Goal: Find specific page/section: Find specific page/section

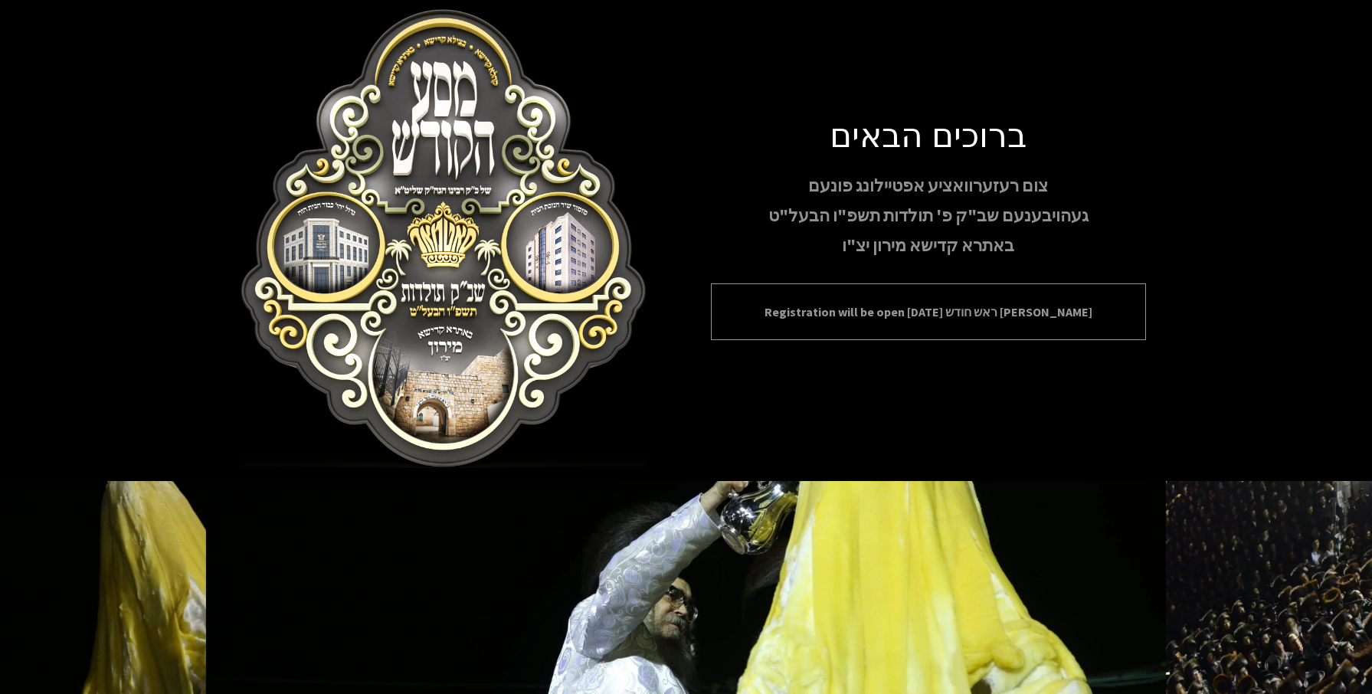
click at [862, 312] on p "Registration will be open [DATE] ראש חודש [PERSON_NAME]" at bounding box center [928, 312] width 397 height 18
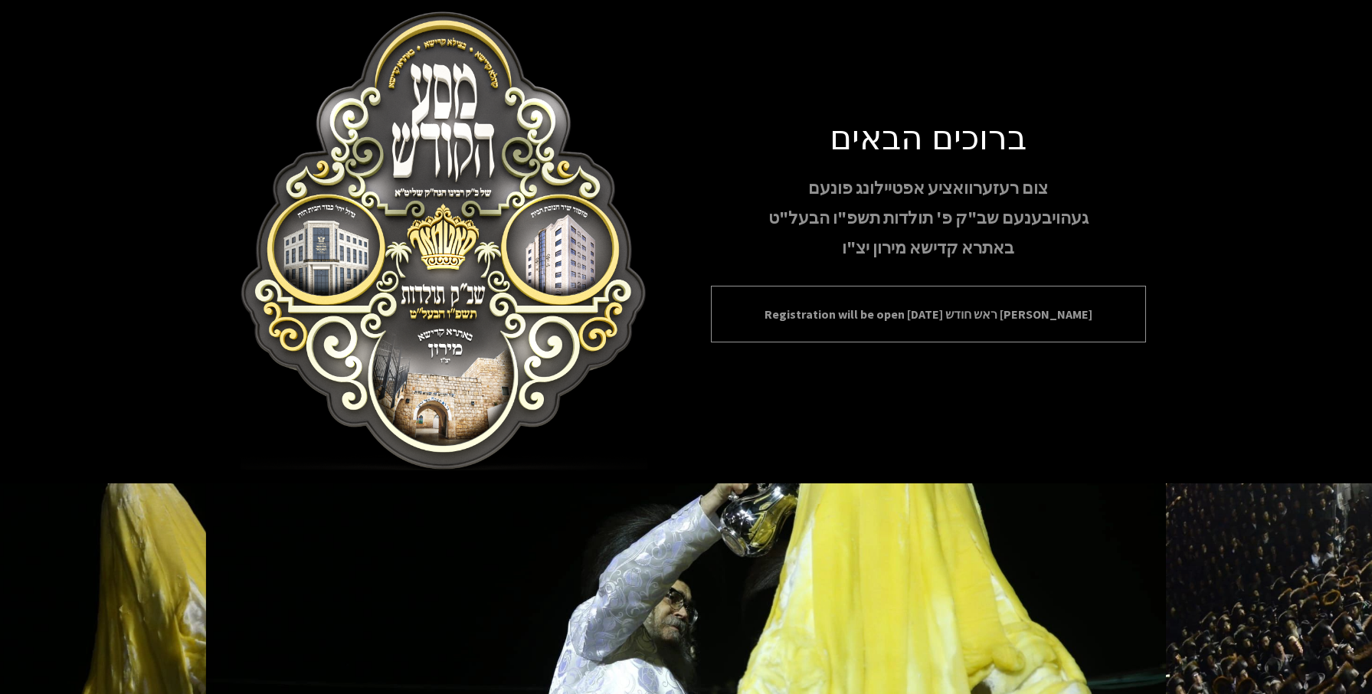
click at [862, 312] on p "Registration will be open [DATE] ראש חודש [PERSON_NAME]" at bounding box center [928, 314] width 397 height 18
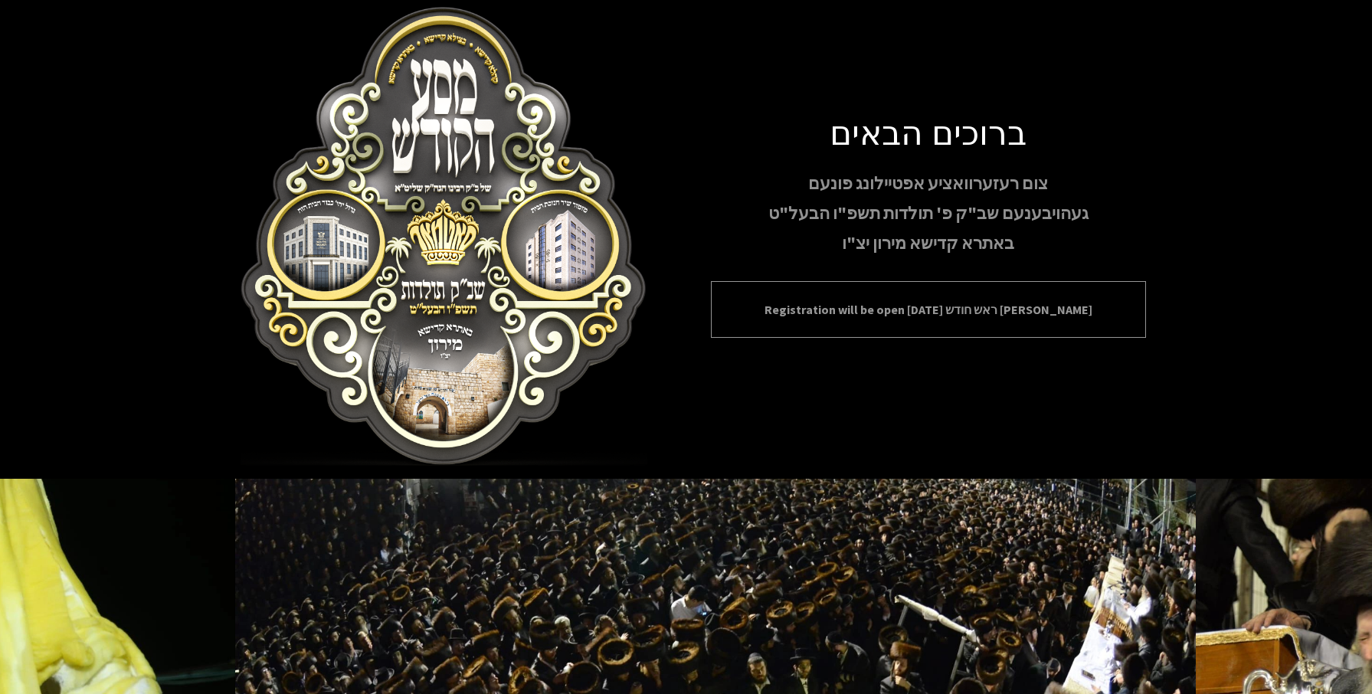
scroll to position [8, 0]
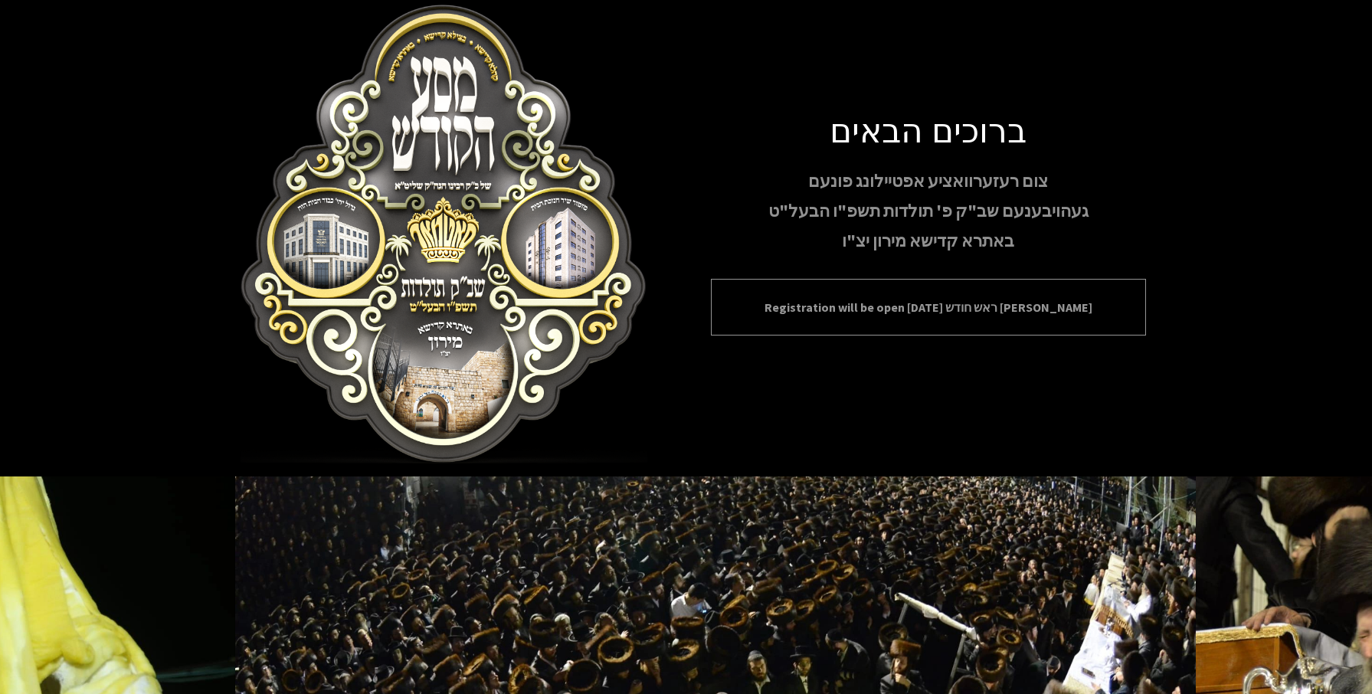
click at [836, 317] on div "Registration will be open [DATE] ראש חודש [PERSON_NAME]" at bounding box center [928, 307] width 435 height 57
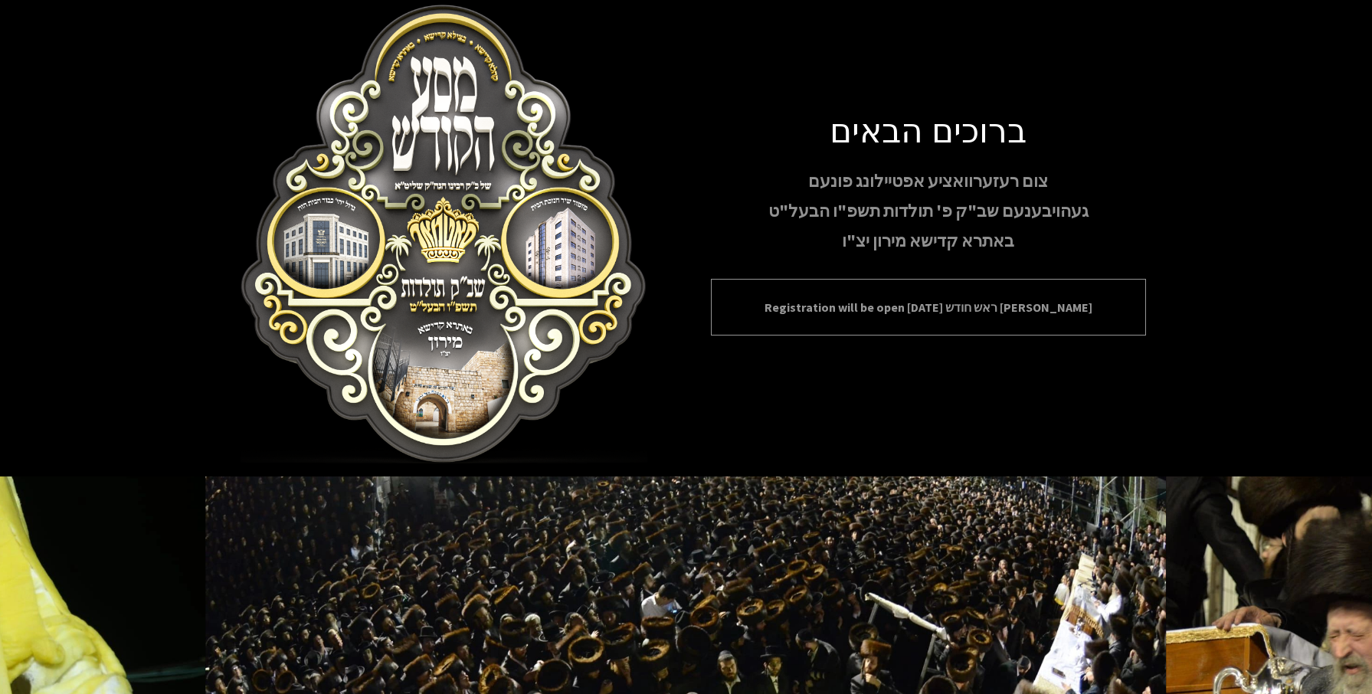
scroll to position [10, 0]
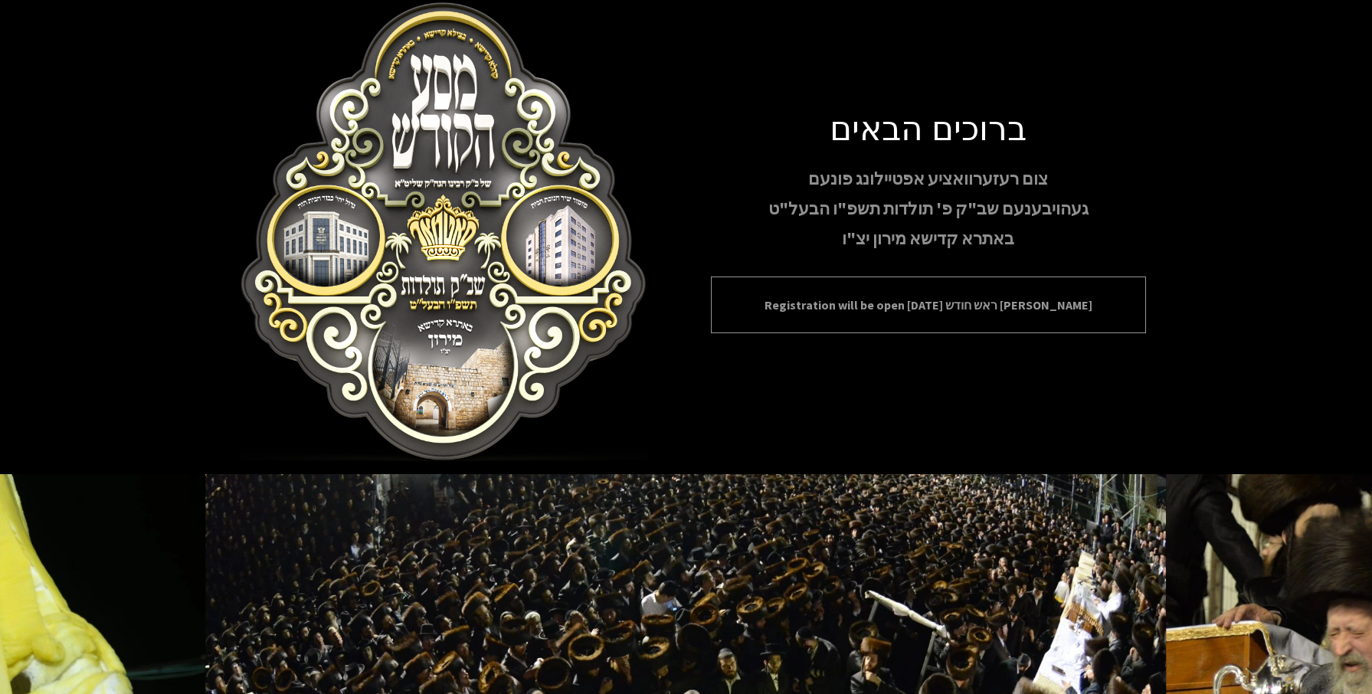
click at [836, 317] on div "Registration will be open [DATE] ראש חודש [PERSON_NAME]" at bounding box center [928, 304] width 435 height 57
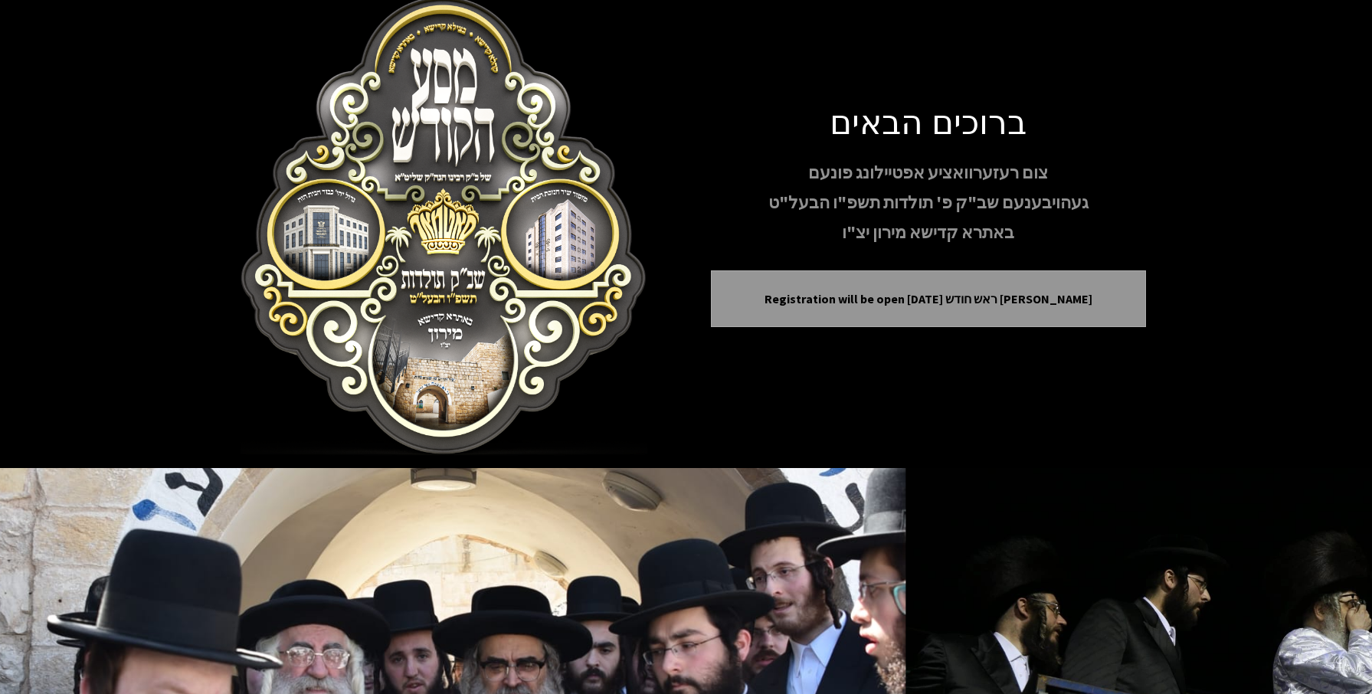
scroll to position [19, 0]
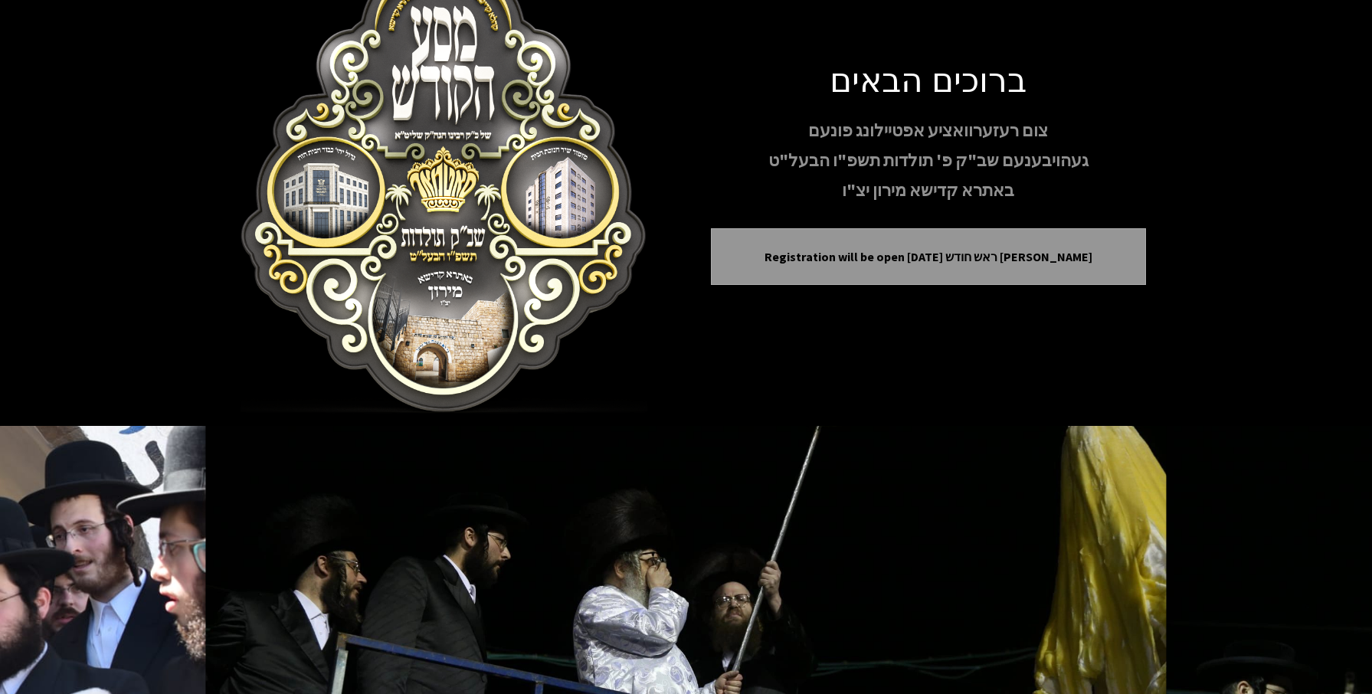
click at [858, 289] on div "ברוכים הבאים צום רעזערוואציע אפטיילונג פונעם געהויבענעם שב"ק פ' תולדות תשפ"ו הב…" at bounding box center [928, 183] width 435 height 251
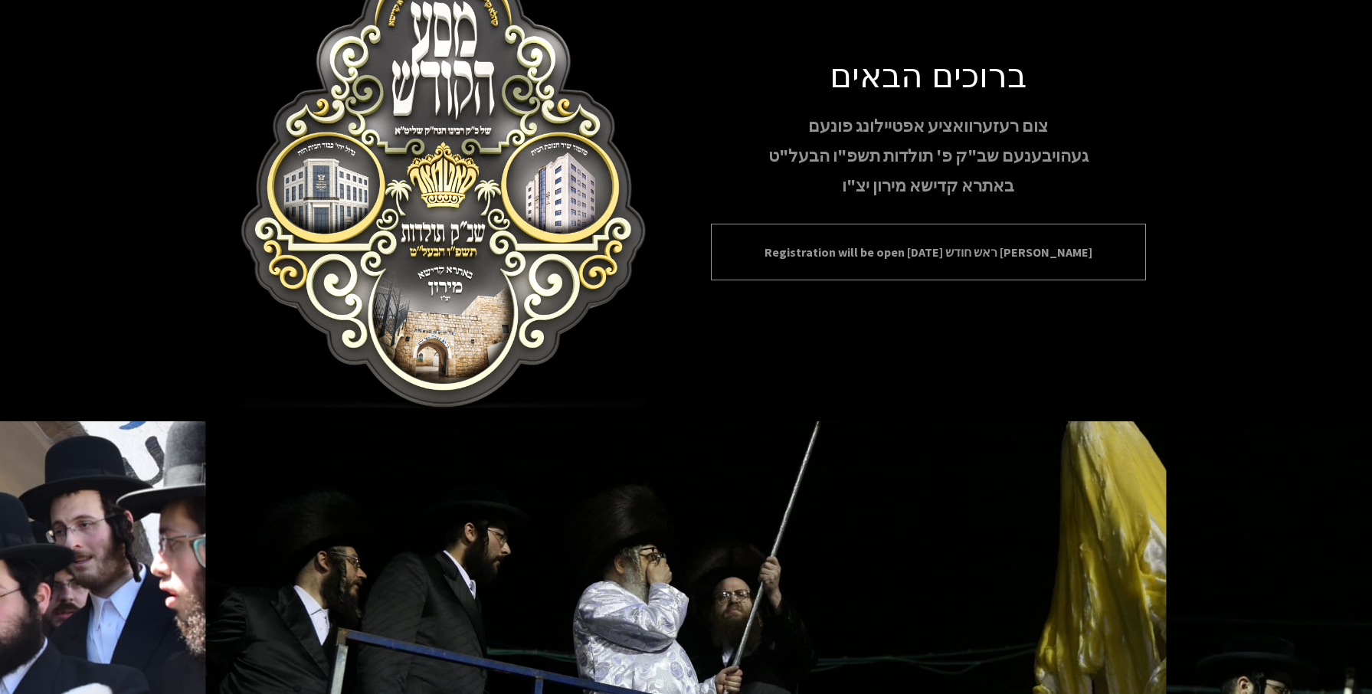
click at [853, 254] on p "Registration will be open [DATE] ראש חודש [PERSON_NAME]" at bounding box center [928, 252] width 397 height 18
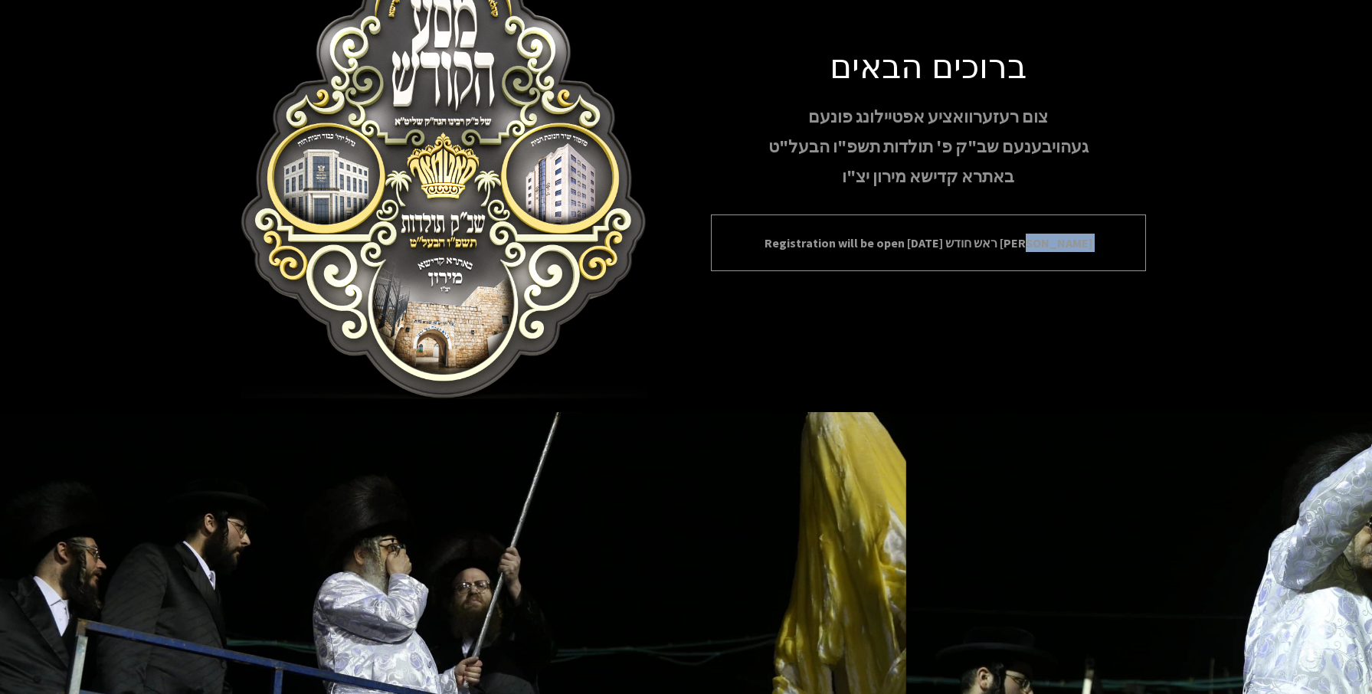
click at [853, 254] on div "Registration will be open [DATE] ראש חודש [PERSON_NAME]" at bounding box center [928, 242] width 435 height 57
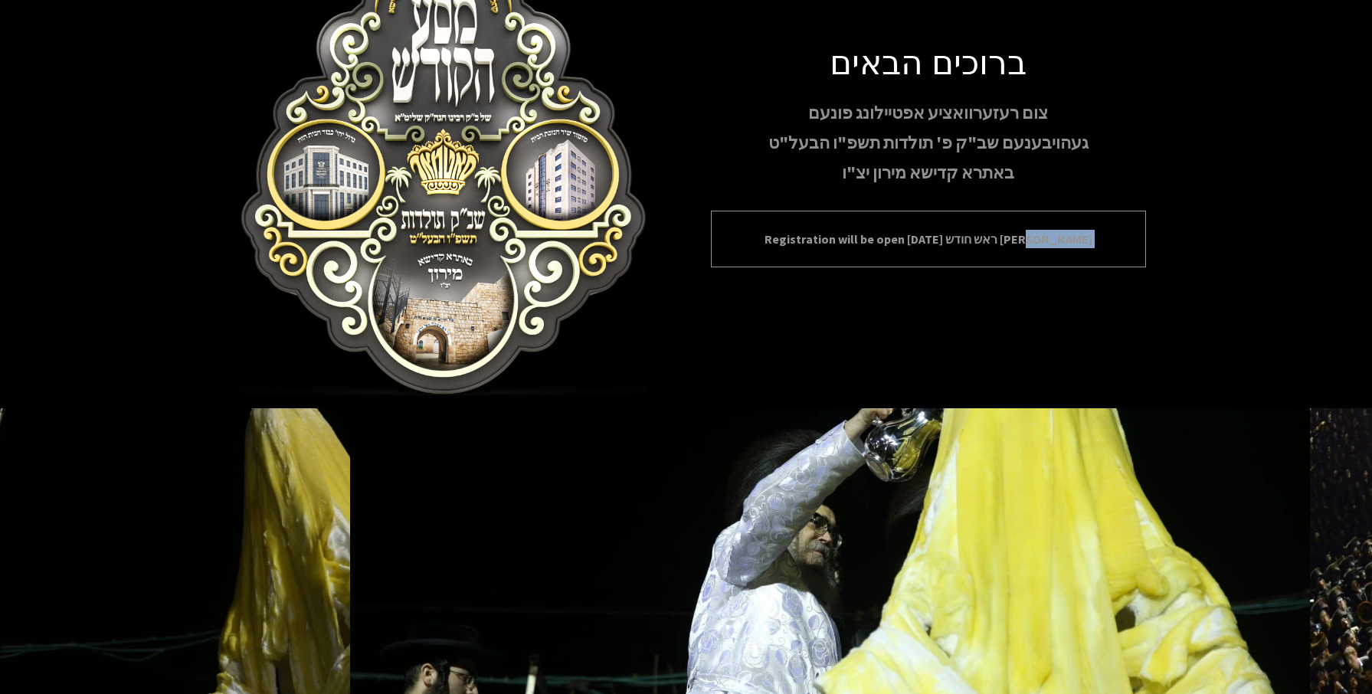
scroll to position [73, 0]
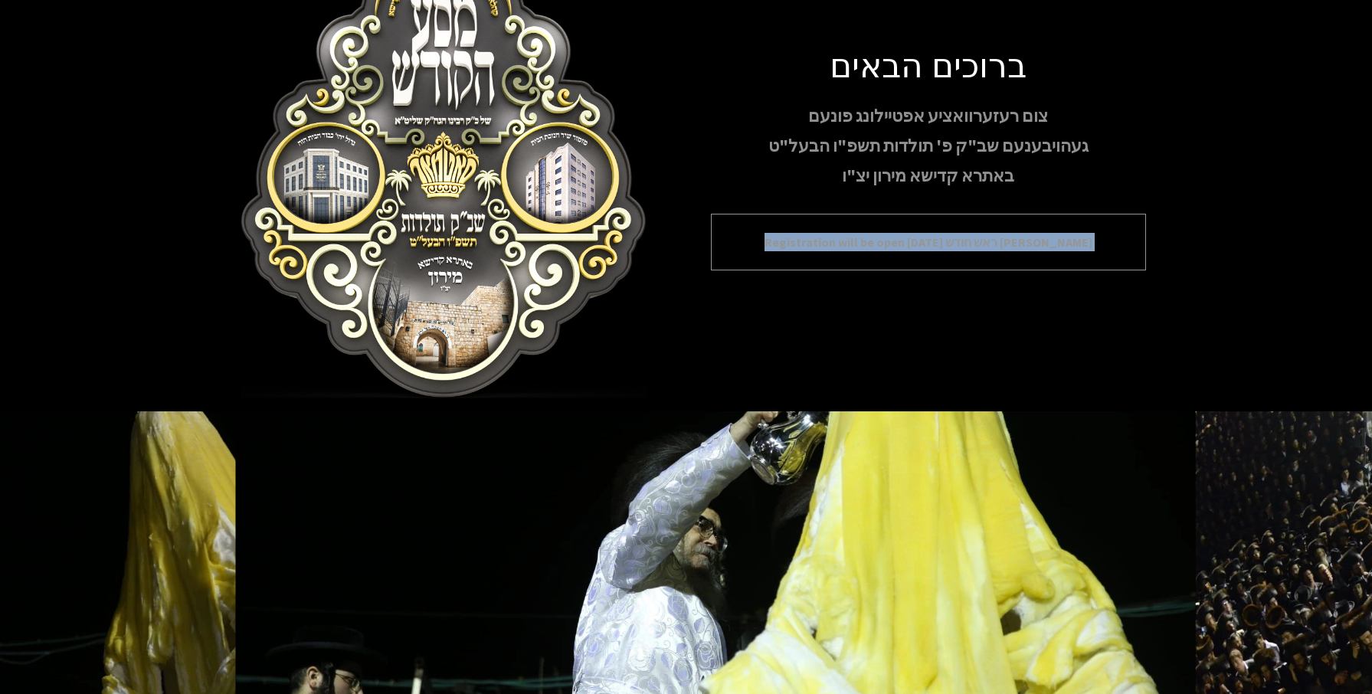
click at [853, 254] on div "Registration will be open [DATE] ראש חודש [PERSON_NAME]" at bounding box center [928, 242] width 435 height 57
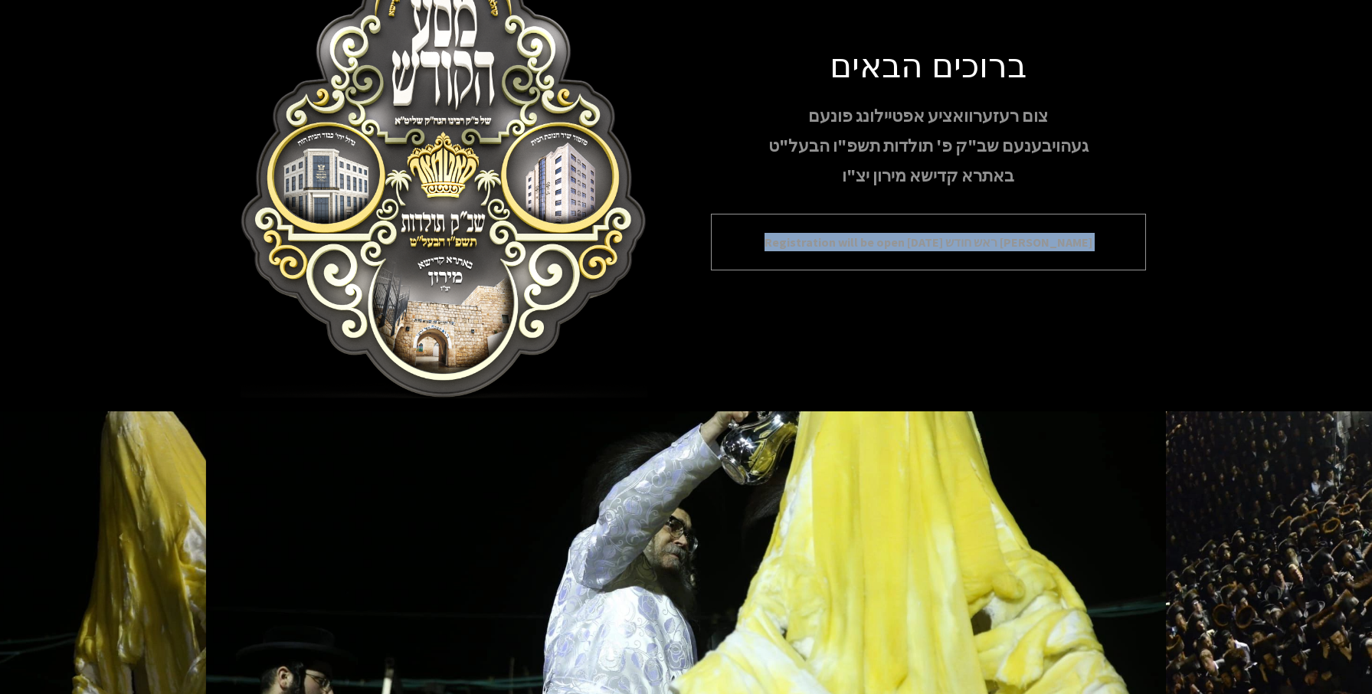
click at [853, 254] on div "Registration will be open [DATE] ראש חודש [PERSON_NAME]" at bounding box center [928, 242] width 435 height 57
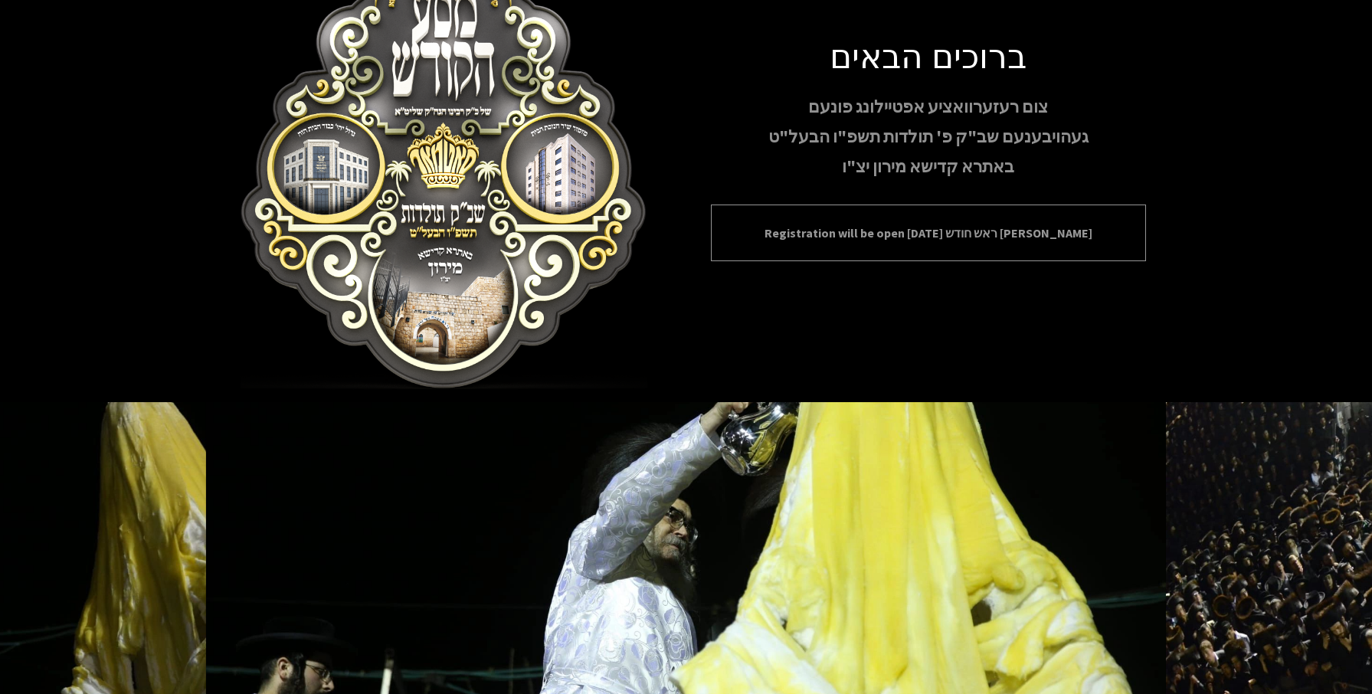
click at [851, 237] on p "Registration will be open [DATE] ראש חודש [PERSON_NAME]" at bounding box center [928, 233] width 397 height 18
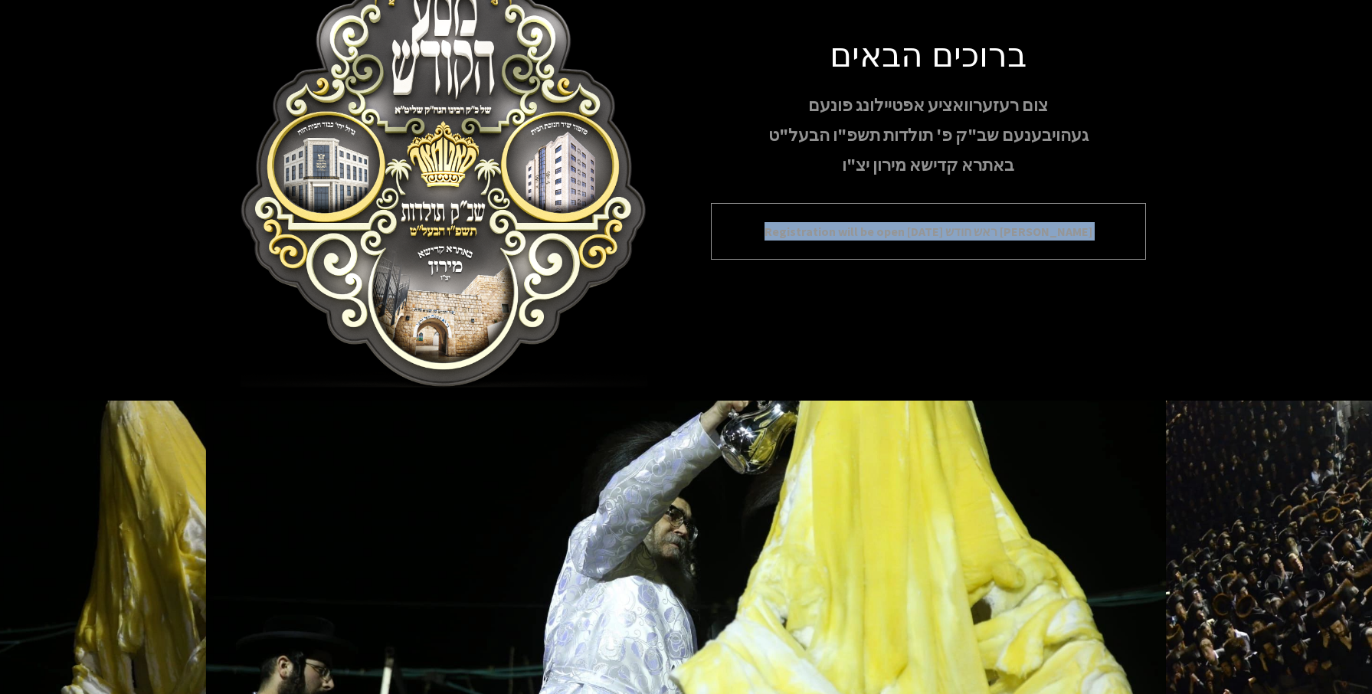
click at [851, 237] on p "Registration will be open [DATE] ראש חודש [PERSON_NAME]" at bounding box center [928, 231] width 397 height 18
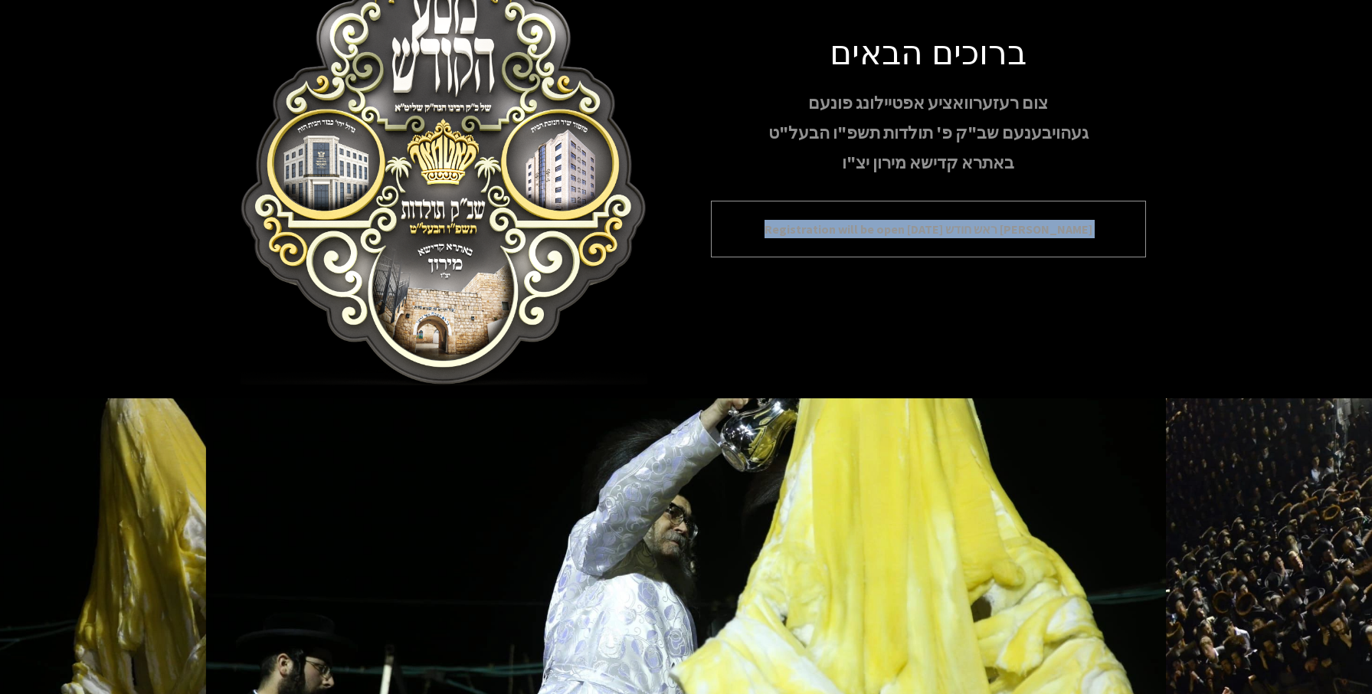
click at [851, 237] on p "Registration will be open [DATE] ראש חודש [PERSON_NAME]" at bounding box center [928, 229] width 397 height 18
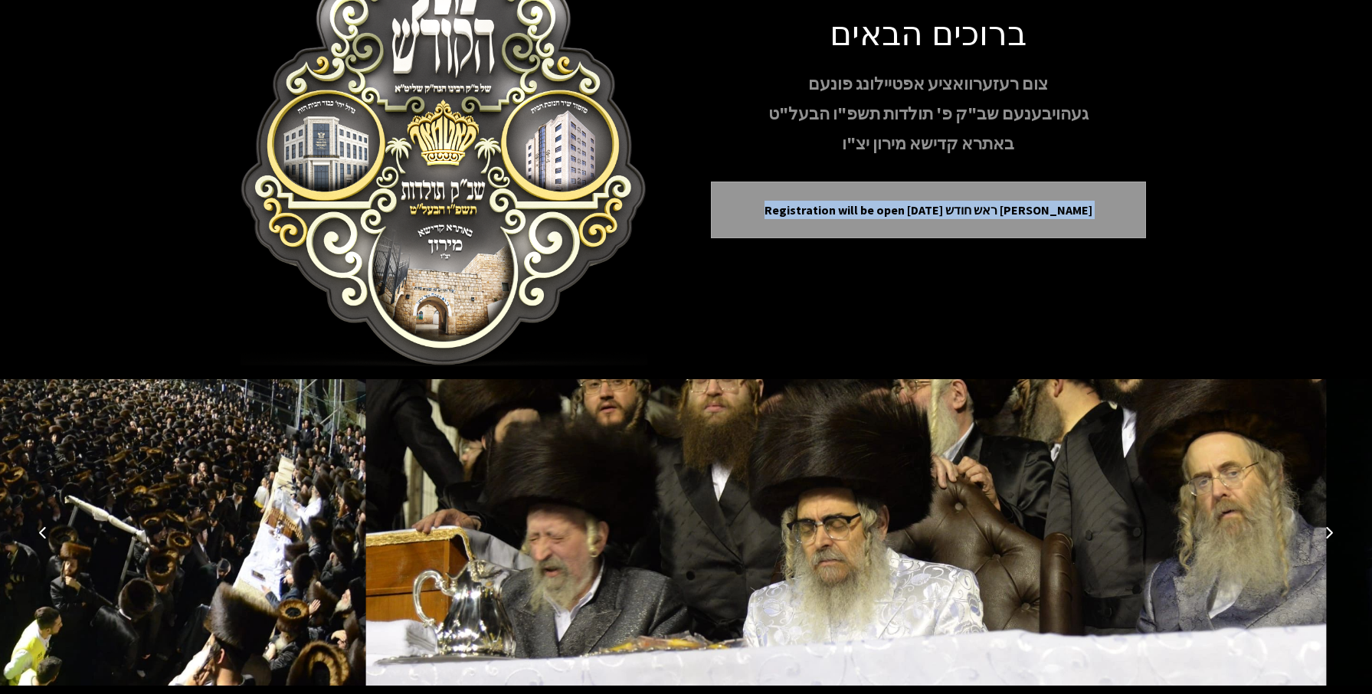
scroll to position [162, 0]
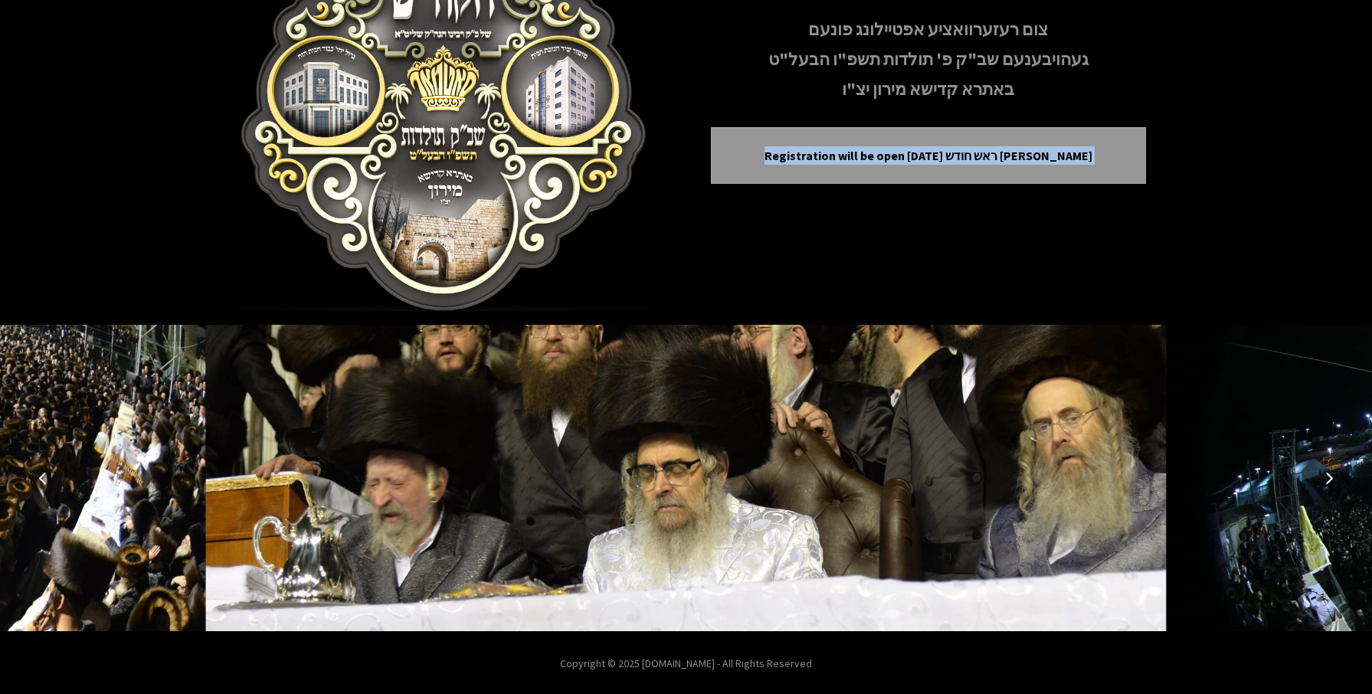
click at [1323, 471] on button "Next image" at bounding box center [1328, 478] width 37 height 37
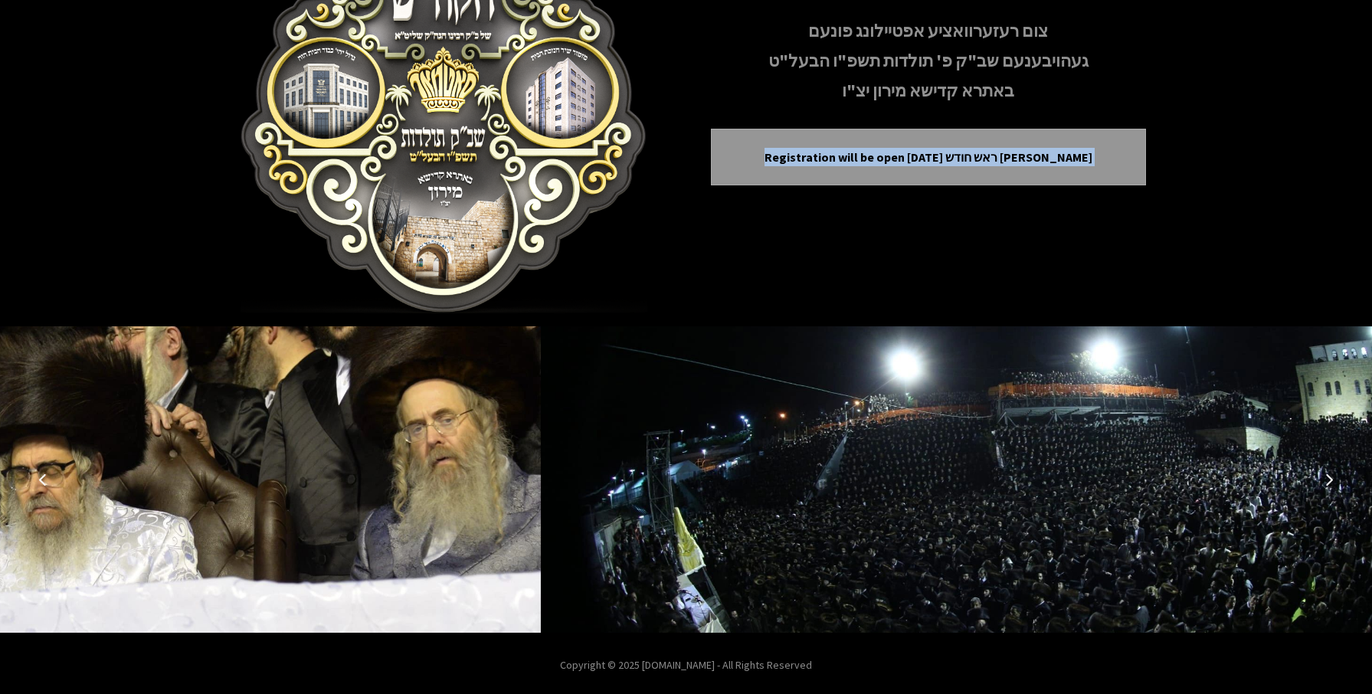
scroll to position [156, 0]
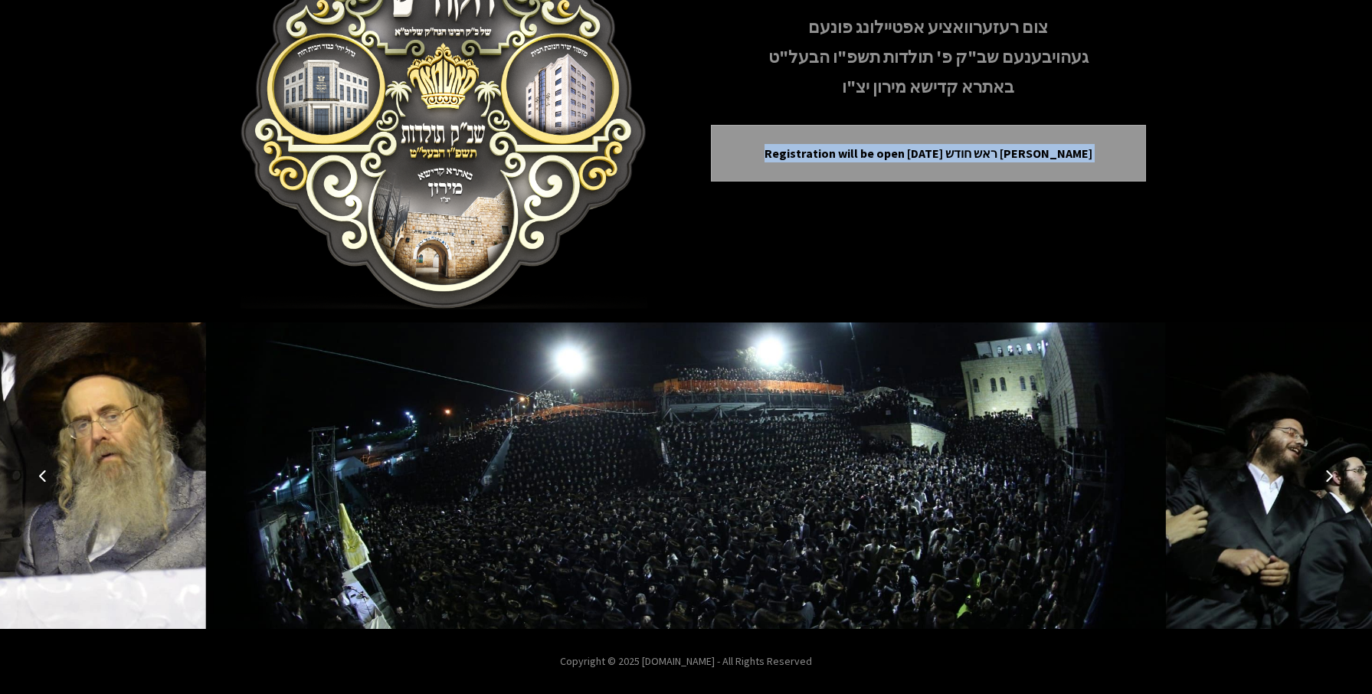
click at [1324, 476] on icon "Next image" at bounding box center [1329, 475] width 12 height 12
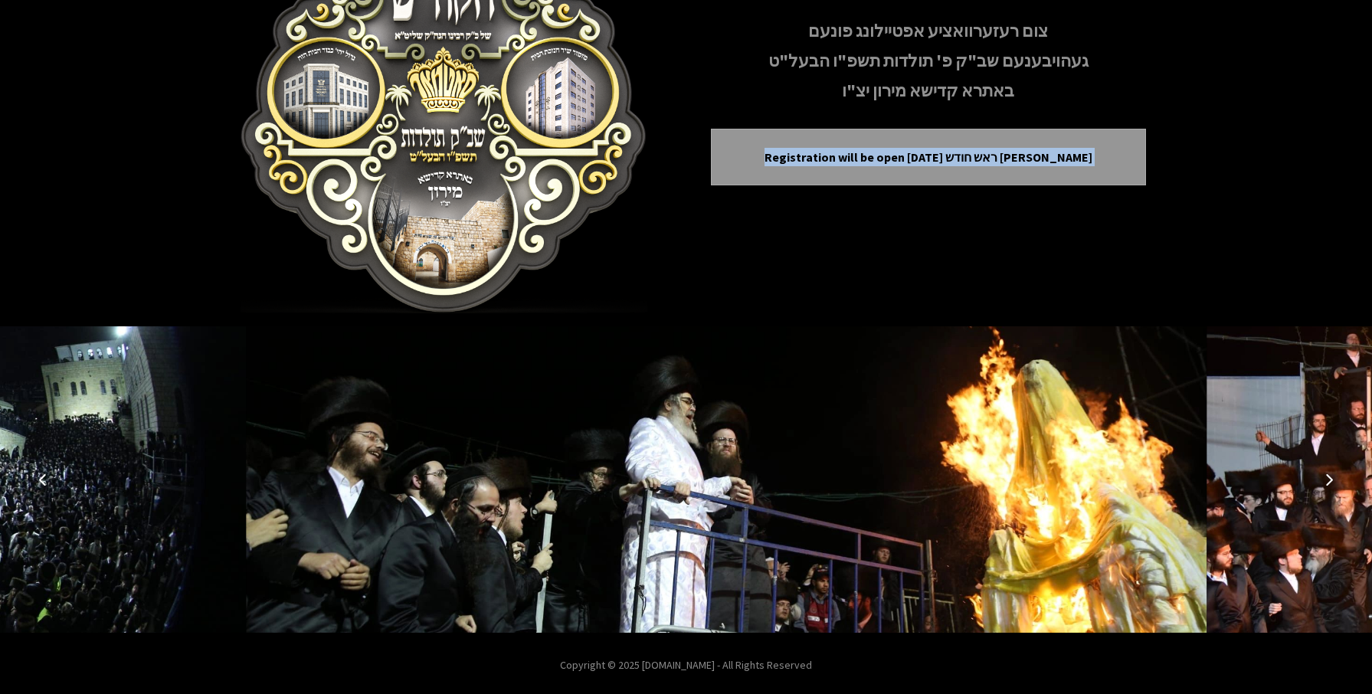
click at [1324, 476] on icon "Next image" at bounding box center [1329, 479] width 12 height 12
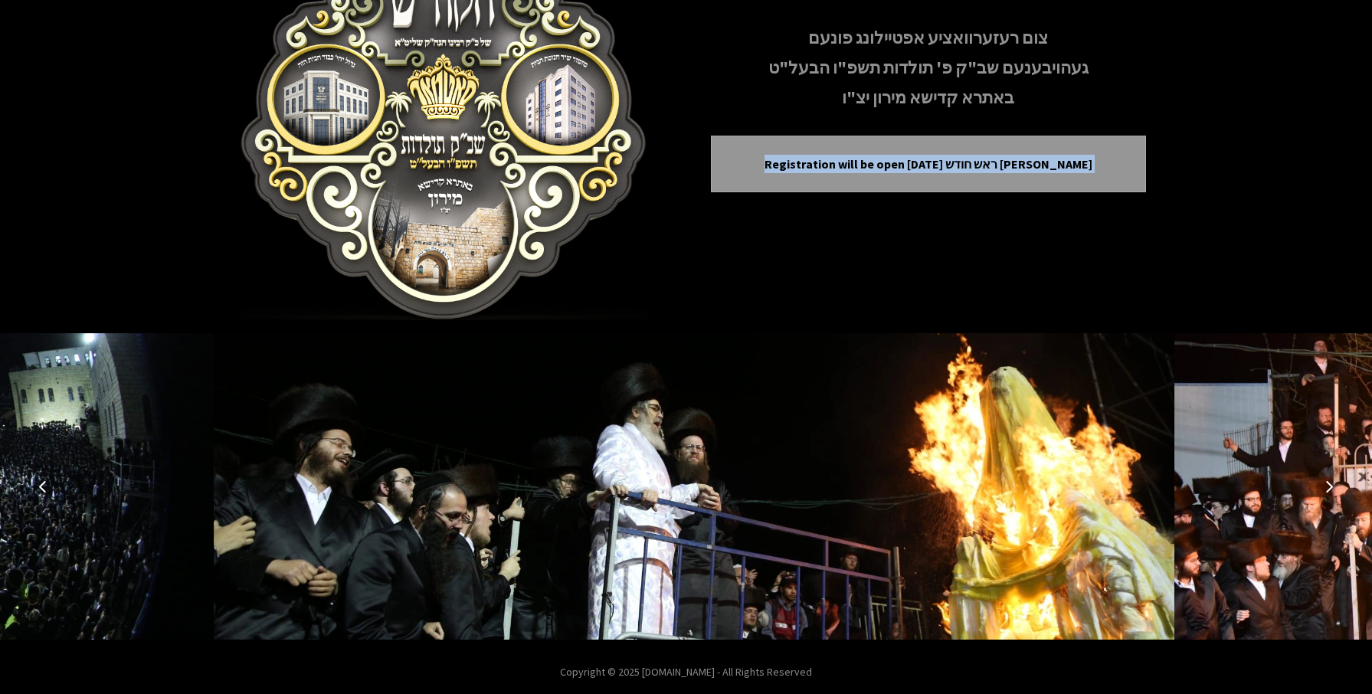
click at [1324, 476] on button "Next image" at bounding box center [1328, 486] width 37 height 37
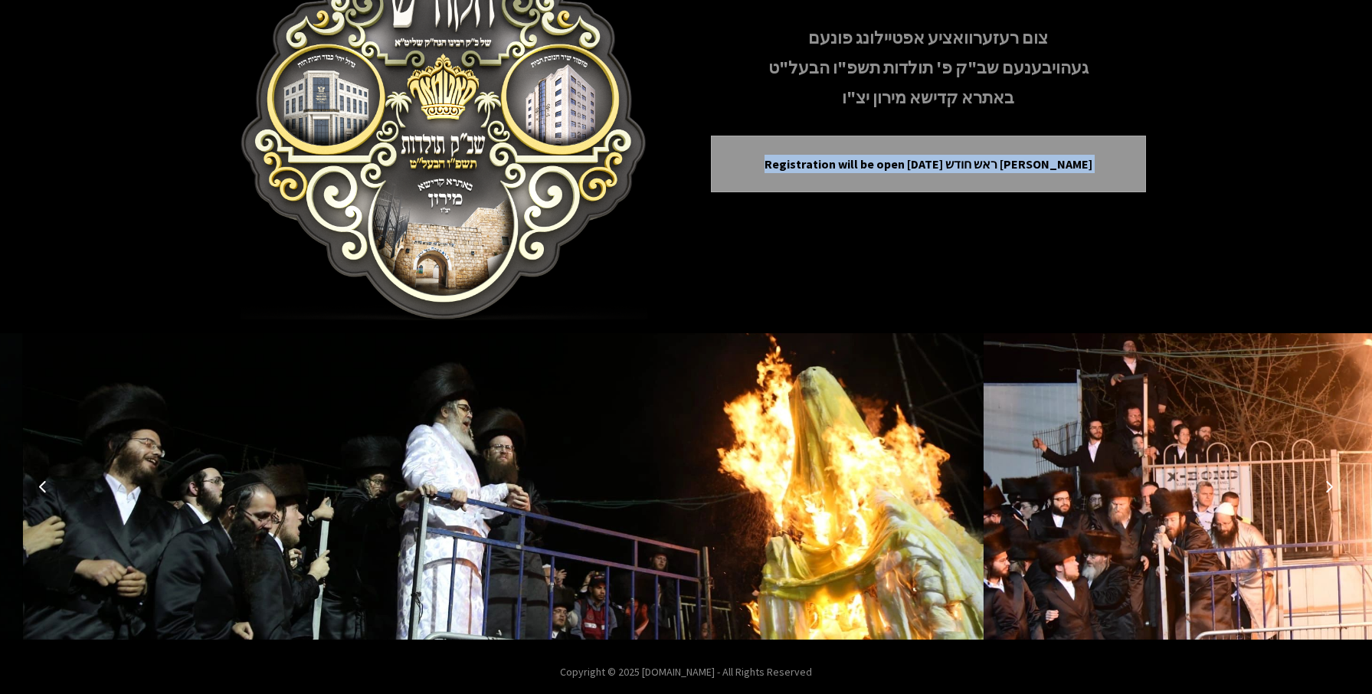
scroll to position [147, 0]
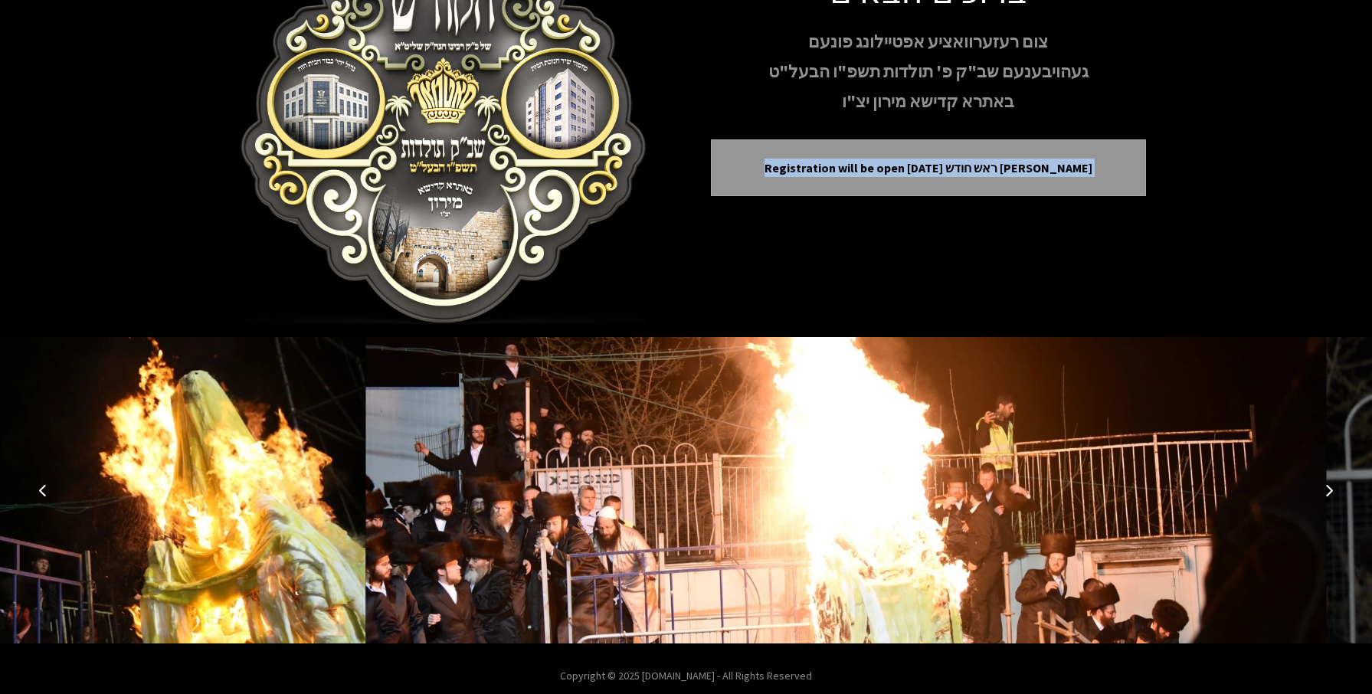
drag, startPoint x: 1324, startPoint y: 476, endPoint x: 1307, endPoint y: 477, distance: 16.9
click at [1319, 477] on button "Next image" at bounding box center [1328, 490] width 37 height 37
